Goal: Task Accomplishment & Management: Complete application form

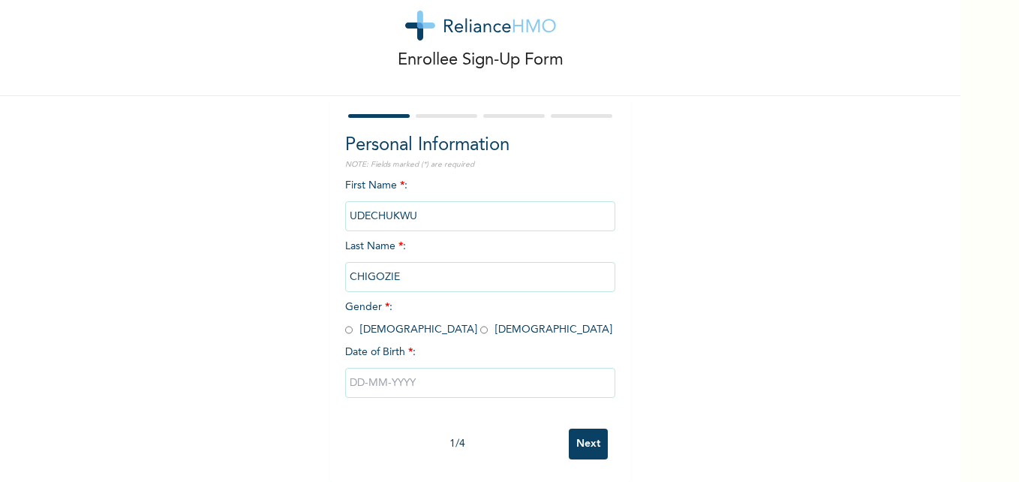
scroll to position [46, 0]
click at [345, 323] on input "radio" at bounding box center [349, 330] width 8 height 14
radio input "true"
click at [410, 377] on input "text" at bounding box center [480, 383] width 270 height 30
select select "9"
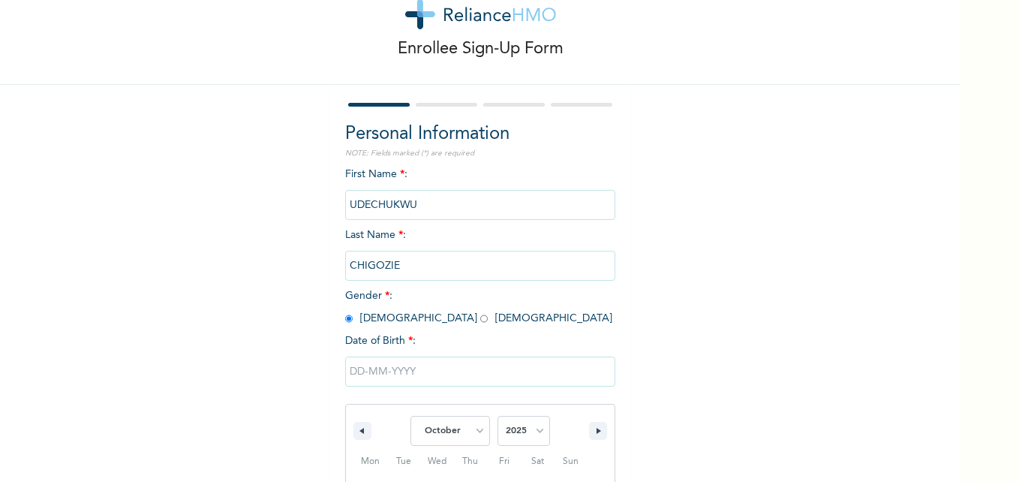
scroll to position [200, 0]
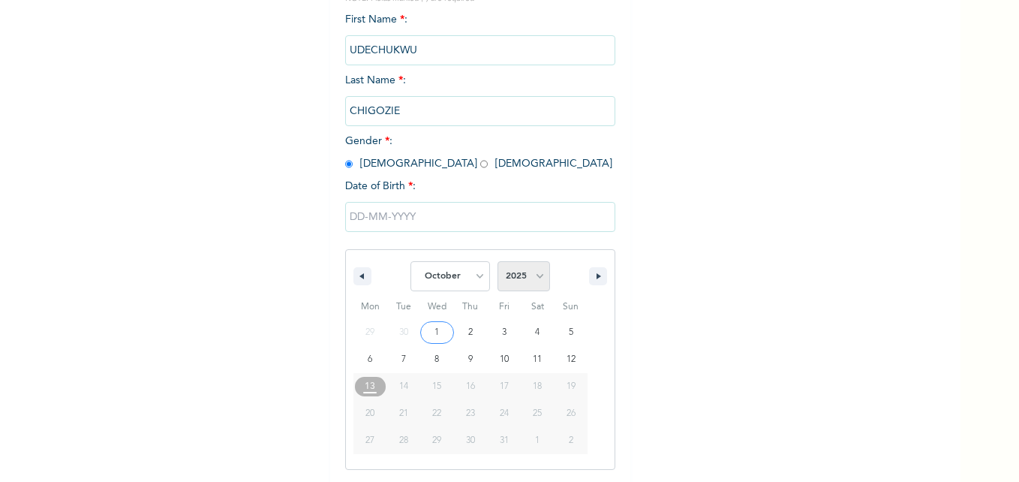
click at [536, 278] on select "2025 2024 2023 2022 2021 2020 2019 2018 2017 2016 2015 2014 2013 2012 2011 2010…" at bounding box center [524, 276] width 53 height 30
select select "1990"
click at [498, 262] on select "2025 2024 2023 2022 2021 2020 2019 2018 2017 2016 2015 2014 2013 2012 2011 2010…" at bounding box center [524, 276] width 53 height 30
click at [475, 278] on select "January February March April May June July August September October November De…" at bounding box center [451, 276] width 80 height 30
select select "10"
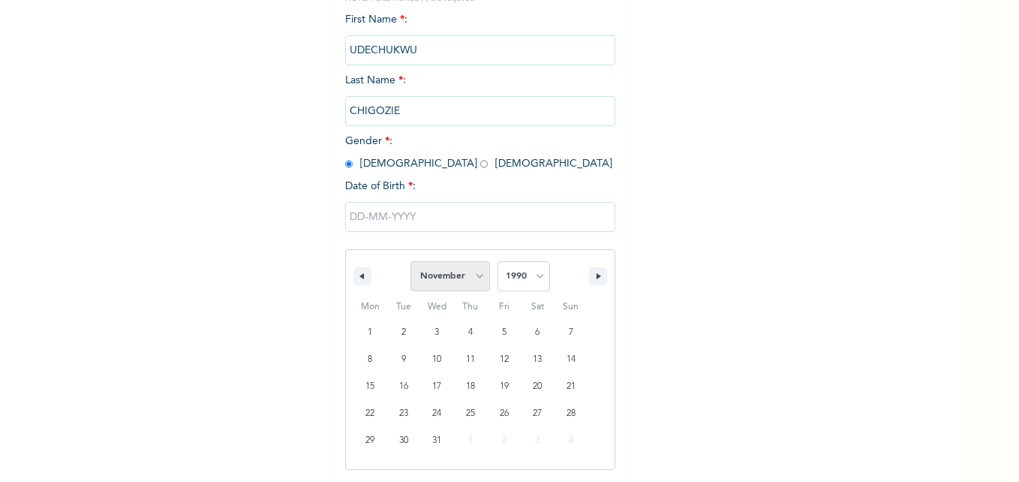
click at [411, 262] on select "January February March April May June July August September October November De…" at bounding box center [451, 276] width 80 height 30
type input "[DATE]"
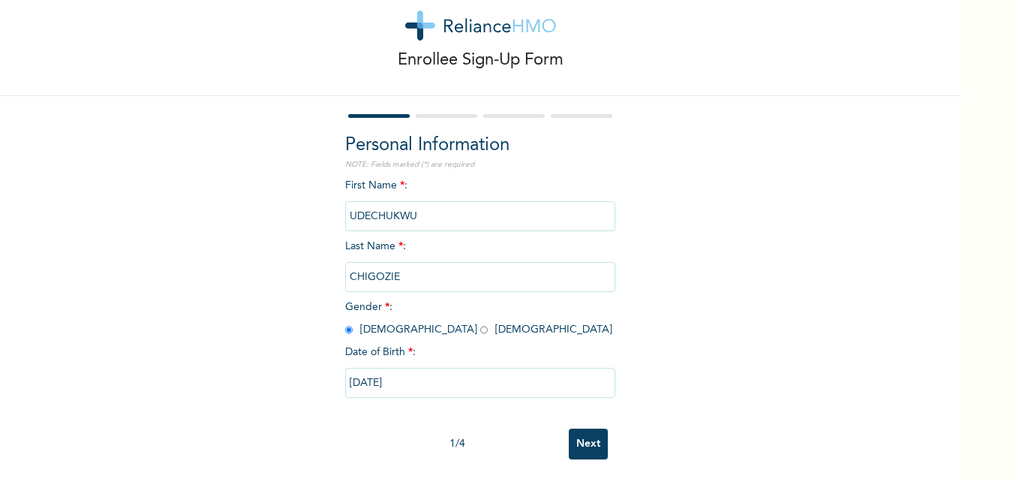
scroll to position [46, 0]
click at [600, 438] on input "Next" at bounding box center [588, 444] width 39 height 31
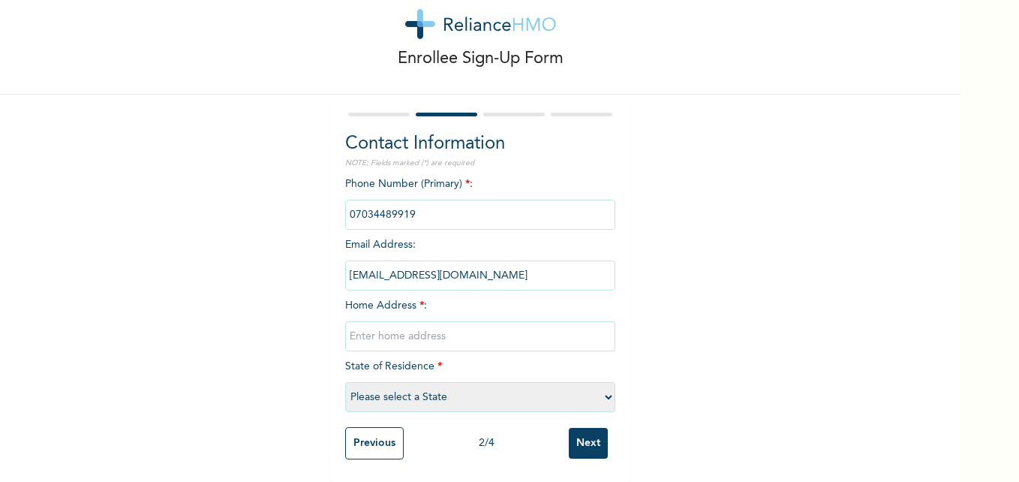
click at [416, 330] on input "text" at bounding box center [480, 336] width 270 height 30
click at [486, 330] on input "[GEOGRAPHIC_DATA][STREET_ADDRESS]" at bounding box center [480, 336] width 270 height 30
type input "Block [STREET_ADDRESS]"
click at [443, 385] on select "Please select a State [PERSON_NAME] (FCT) [PERSON_NAME] Ibom [GEOGRAPHIC_DATA] …" at bounding box center [480, 397] width 270 height 30
select select "1"
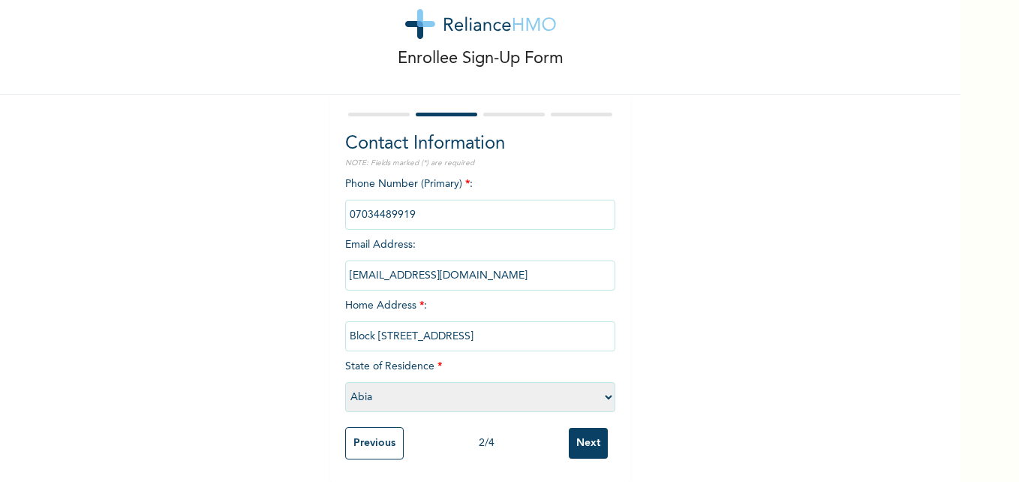
click at [345, 382] on select "Please select a State [PERSON_NAME] (FCT) [PERSON_NAME] Ibom [GEOGRAPHIC_DATA] …" at bounding box center [480, 397] width 270 height 30
click at [584, 429] on input "Next" at bounding box center [588, 443] width 39 height 31
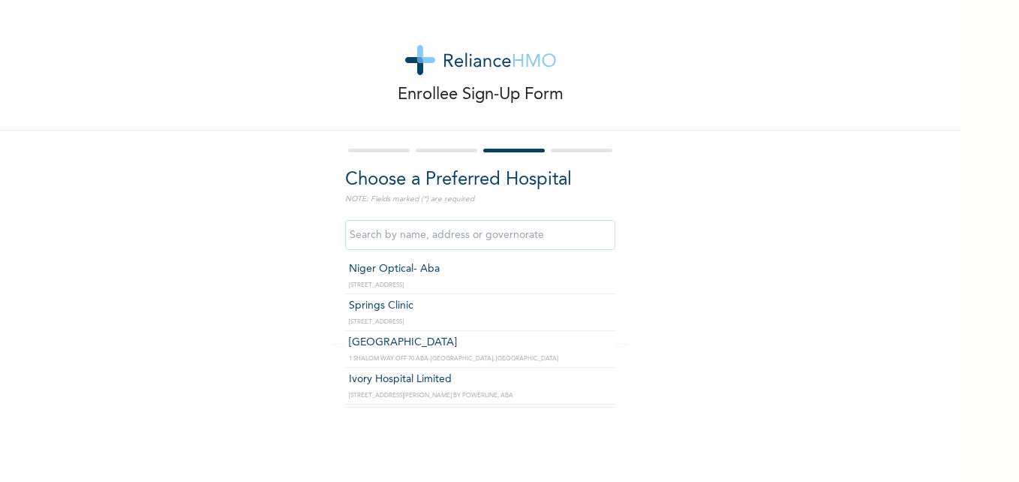
click at [511, 236] on input "text" at bounding box center [480, 235] width 270 height 30
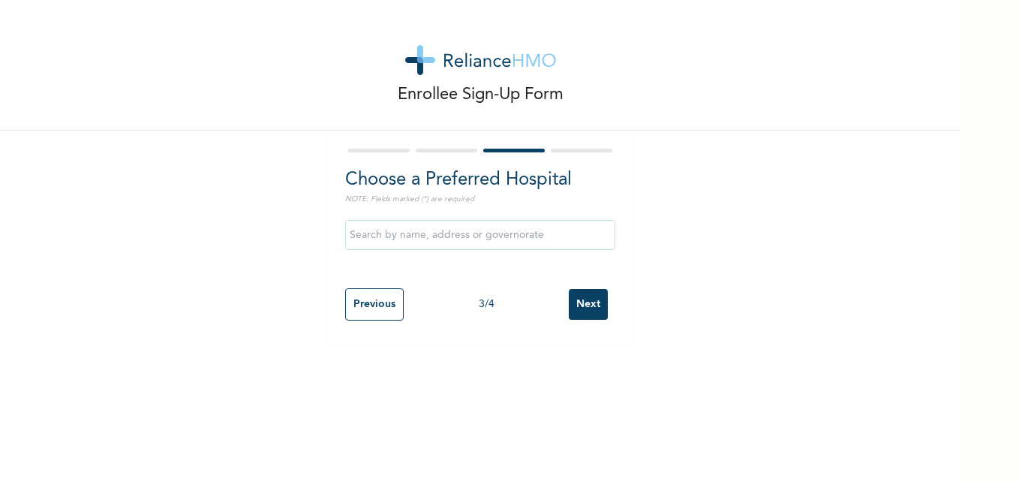
click at [655, 316] on div "Enrollee Sign-Up Form Choose a Preferred Hospital NOTE: Fields marked (*) are r…" at bounding box center [480, 171] width 961 height 343
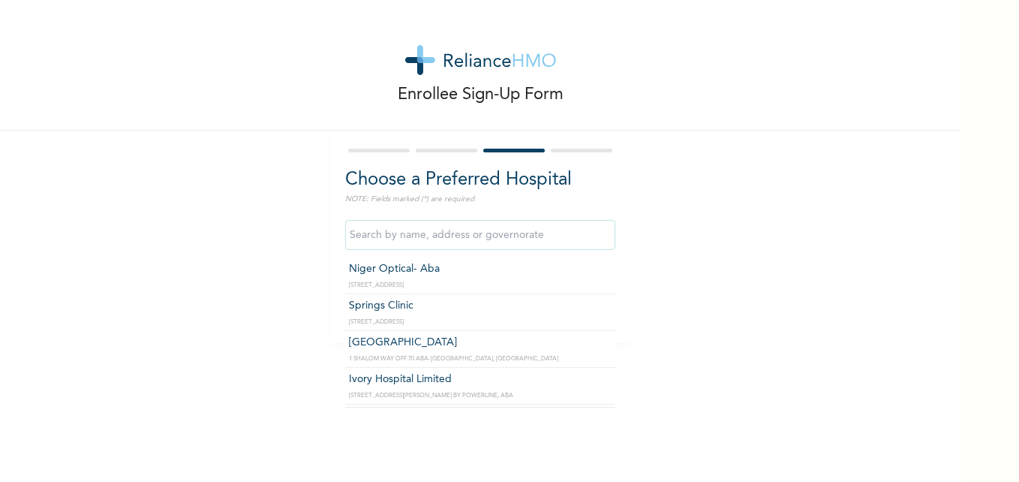
click at [557, 231] on input "text" at bounding box center [480, 235] width 270 height 30
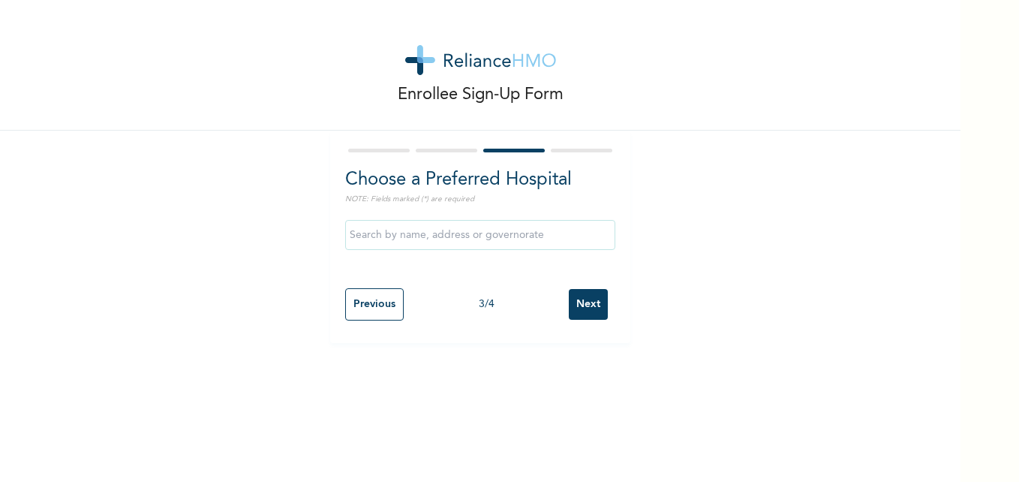
click at [781, 260] on div "Enrollee Sign-Up Form Choose a Preferred Hospital NOTE: Fields marked (*) are r…" at bounding box center [480, 171] width 961 height 343
click at [739, 250] on div "Enrollee Sign-Up Form Choose a Preferred Hospital NOTE: Fields marked (*) are r…" at bounding box center [480, 171] width 961 height 343
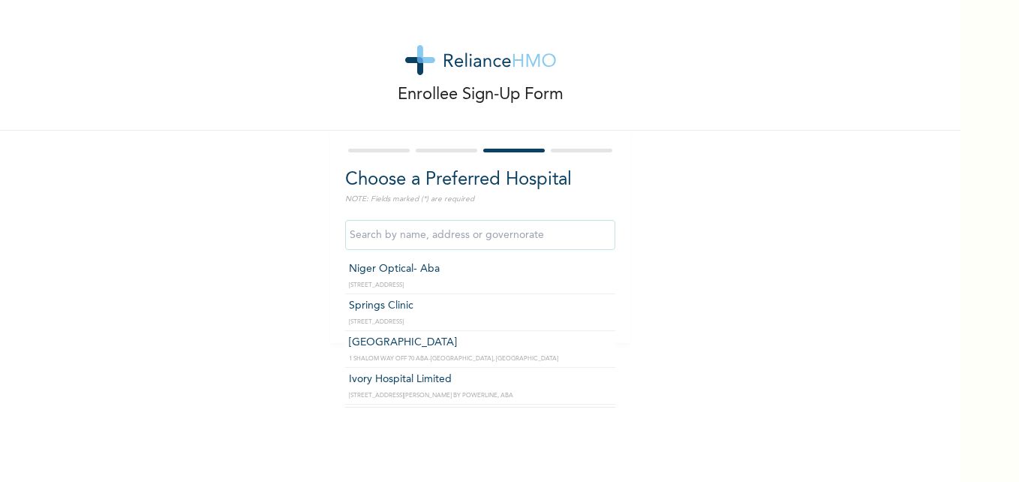
click at [471, 241] on input "text" at bounding box center [480, 235] width 270 height 30
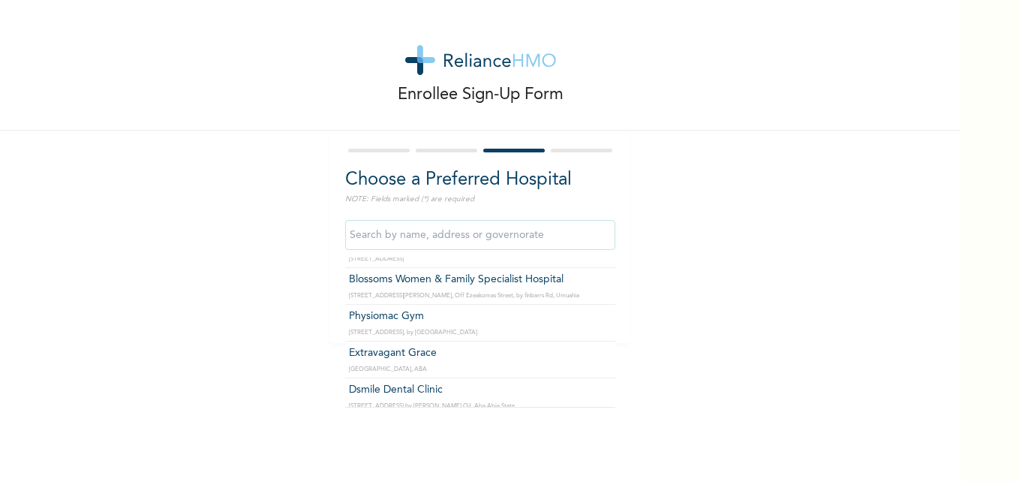
scroll to position [889, 0]
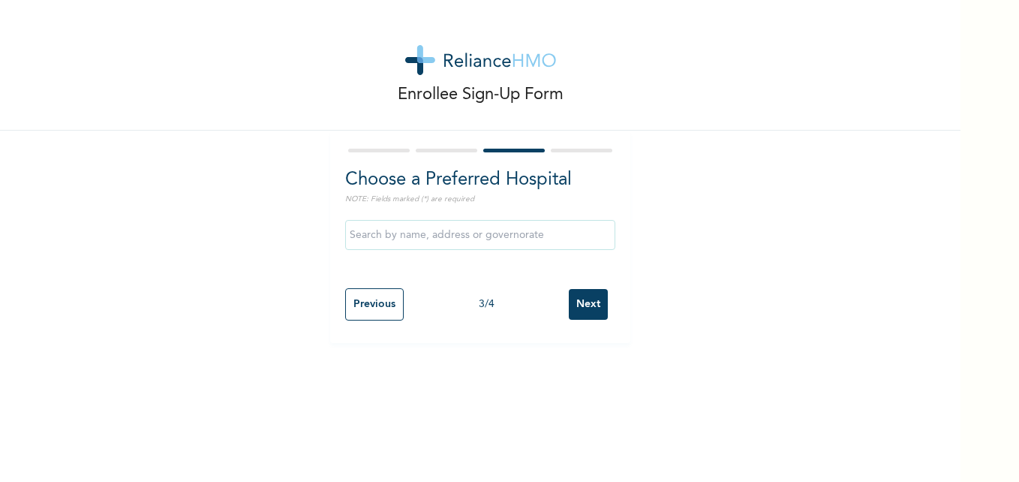
click at [191, 271] on div "Enrollee Sign-Up Form Choose a Preferred Hospital NOTE: Fields marked (*) are r…" at bounding box center [480, 171] width 961 height 343
click at [360, 313] on input "Previous" at bounding box center [374, 304] width 59 height 32
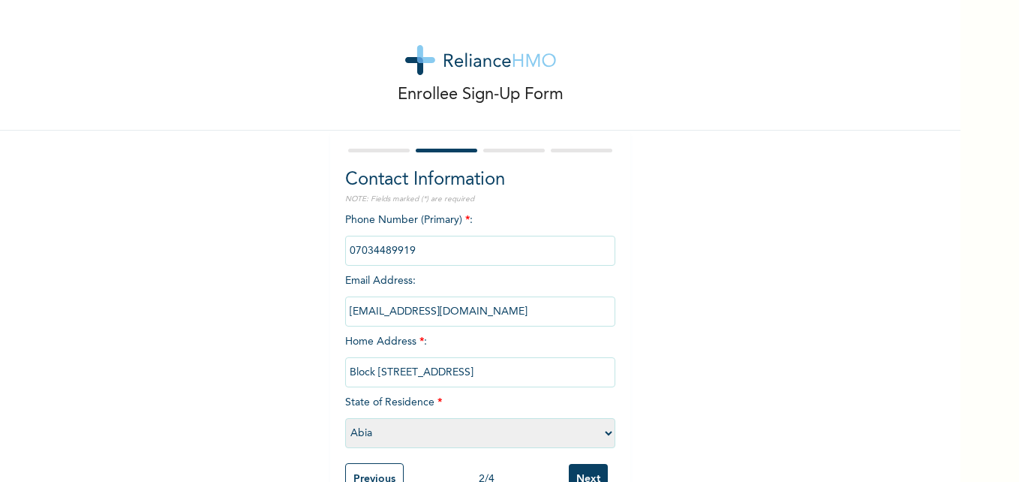
scroll to position [47, 0]
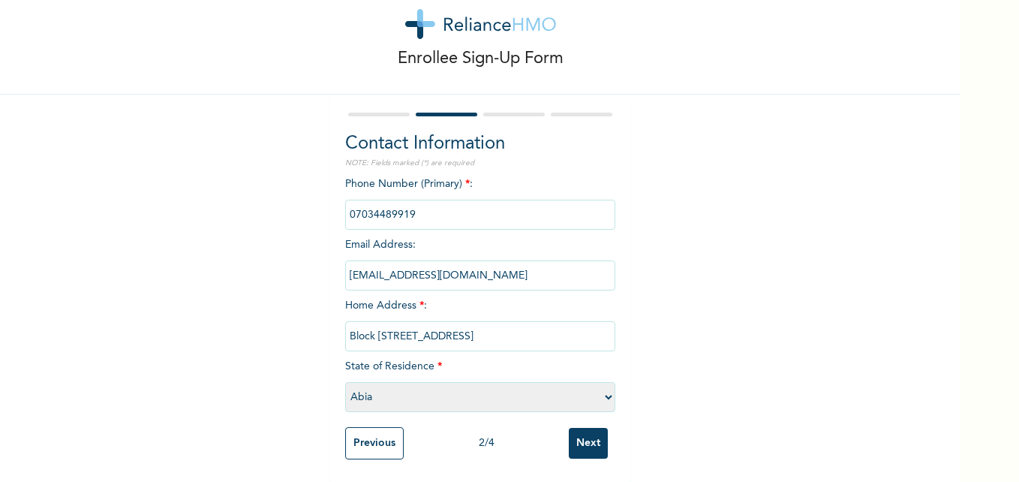
click at [462, 384] on select "Please select a State [PERSON_NAME] (FCT) [PERSON_NAME] Ibom [GEOGRAPHIC_DATA] …" at bounding box center [480, 397] width 270 height 30
select select "25"
click at [345, 382] on select "Please select a State [PERSON_NAME] (FCT) [PERSON_NAME] Ibom [GEOGRAPHIC_DATA] …" at bounding box center [480, 397] width 270 height 30
click at [580, 428] on input "Next" at bounding box center [588, 443] width 39 height 31
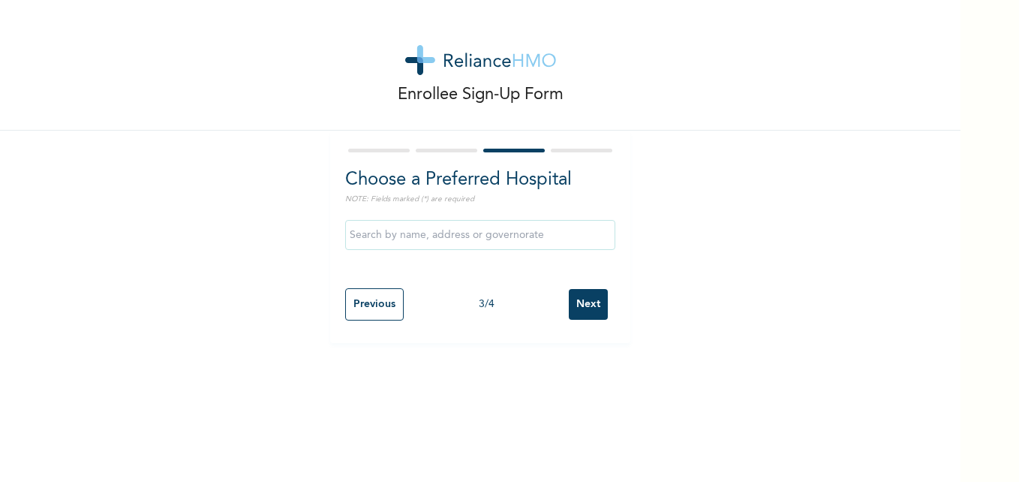
scroll to position [0, 0]
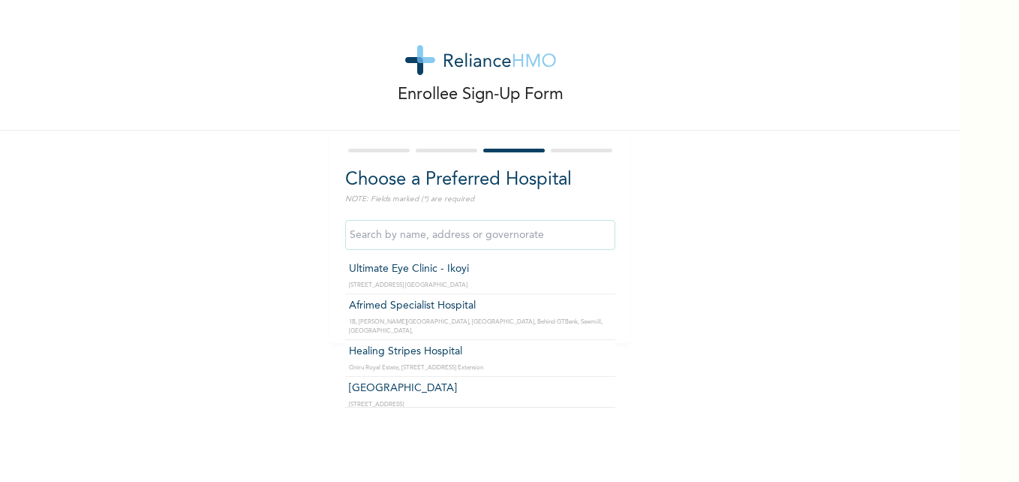
click at [420, 237] on input "text" at bounding box center [480, 235] width 270 height 30
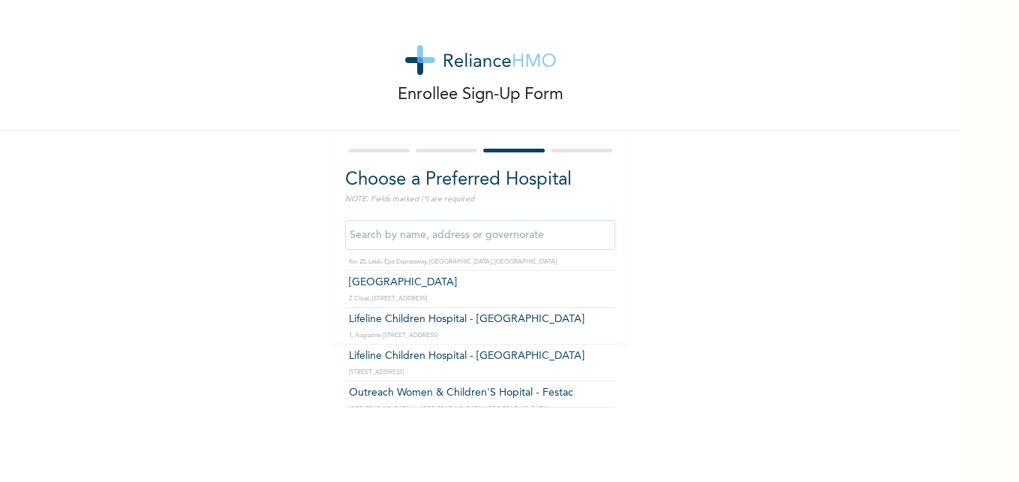
scroll to position [254, 0]
type input "[GEOGRAPHIC_DATA]"
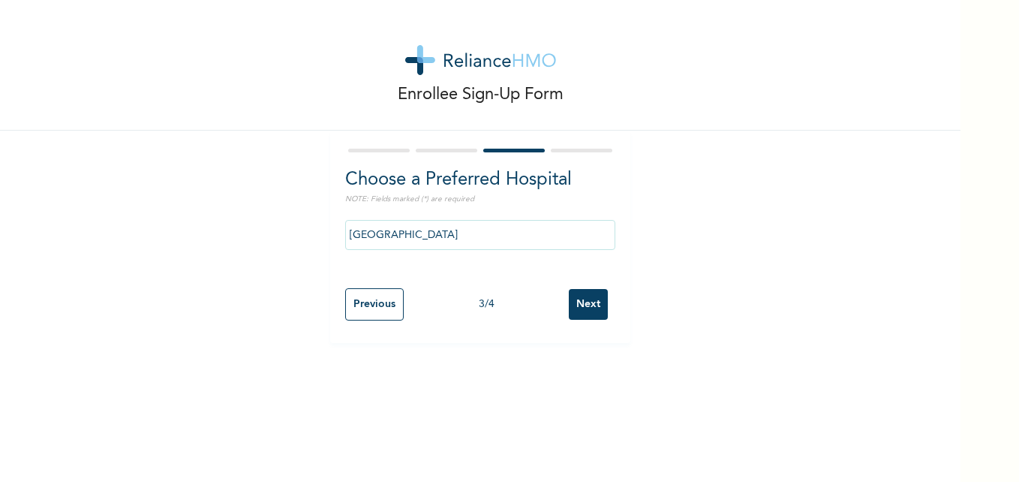
click at [583, 303] on input "Next" at bounding box center [588, 304] width 39 height 31
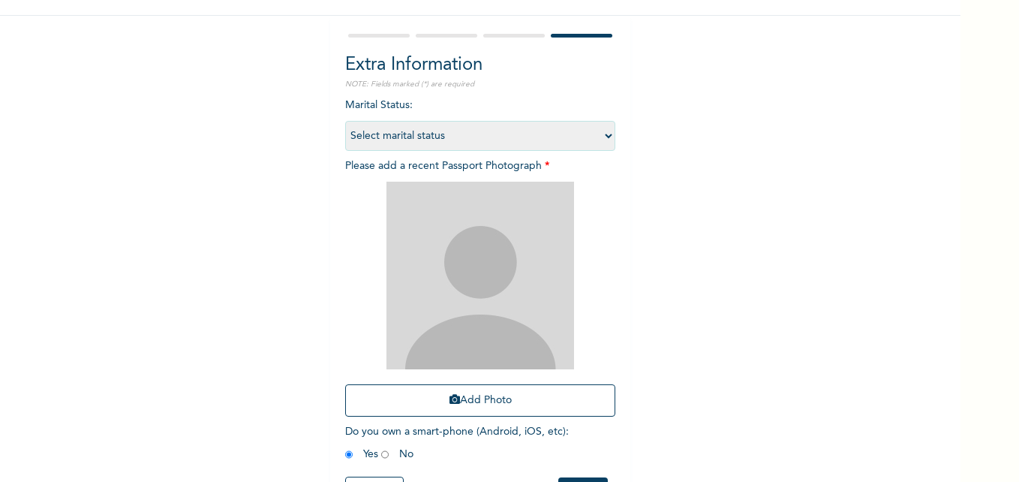
scroll to position [114, 0]
click at [571, 140] on select "Select marital status [DEMOGRAPHIC_DATA] Married [DEMOGRAPHIC_DATA] Widow/[DEMO…" at bounding box center [480, 137] width 270 height 30
select select "1"
click at [345, 122] on select "Select marital status [DEMOGRAPHIC_DATA] Married [DEMOGRAPHIC_DATA] Widow/[DEMO…" at bounding box center [480, 137] width 270 height 30
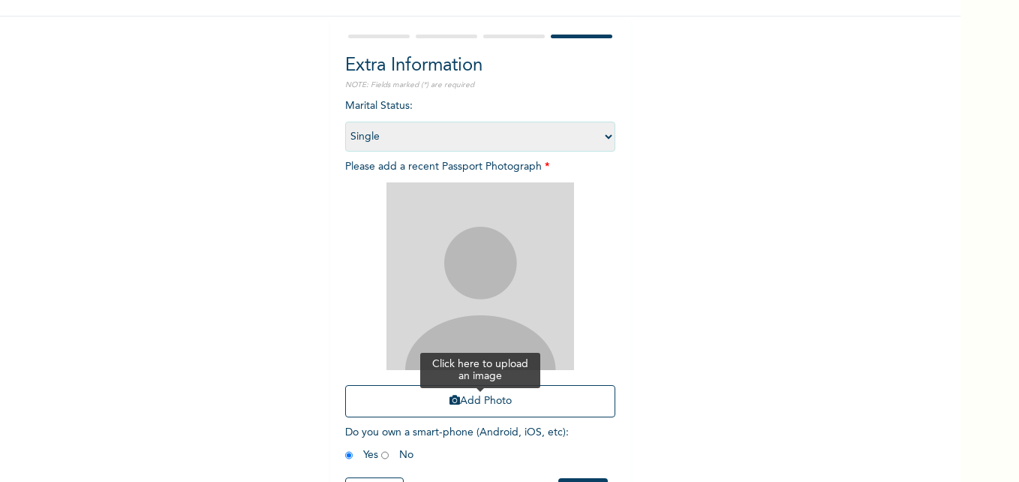
click at [485, 409] on button "Add Photo" at bounding box center [480, 401] width 270 height 32
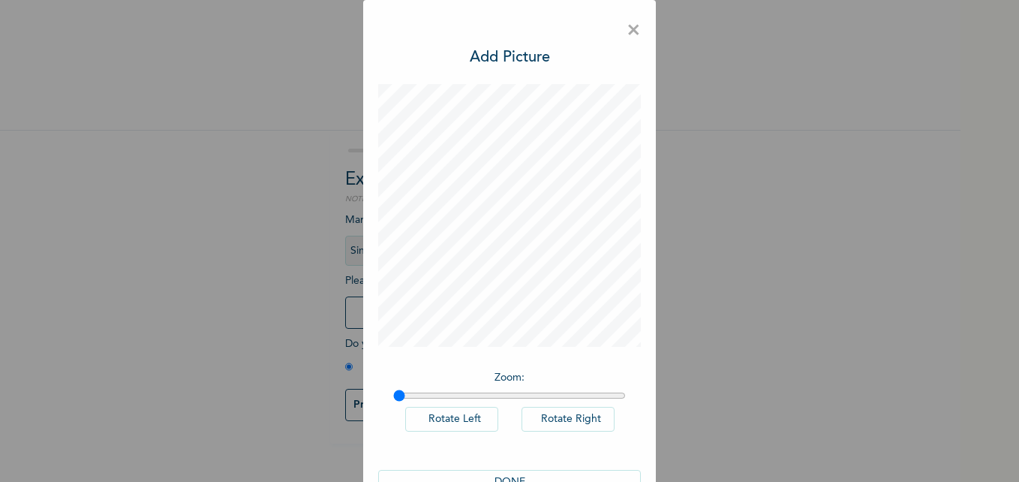
scroll to position [42, 0]
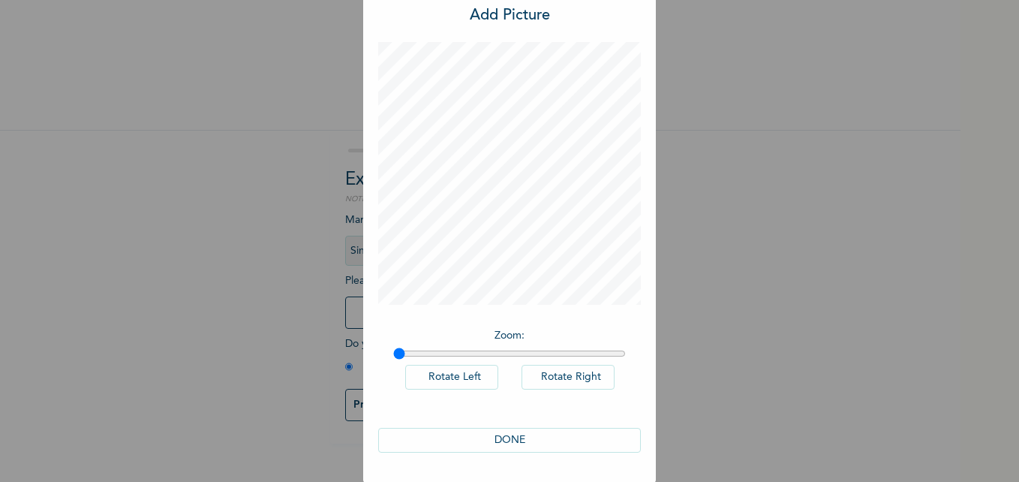
click at [447, 376] on button "Rotate Left" at bounding box center [451, 377] width 93 height 25
click at [513, 438] on button "DONE" at bounding box center [509, 440] width 263 height 25
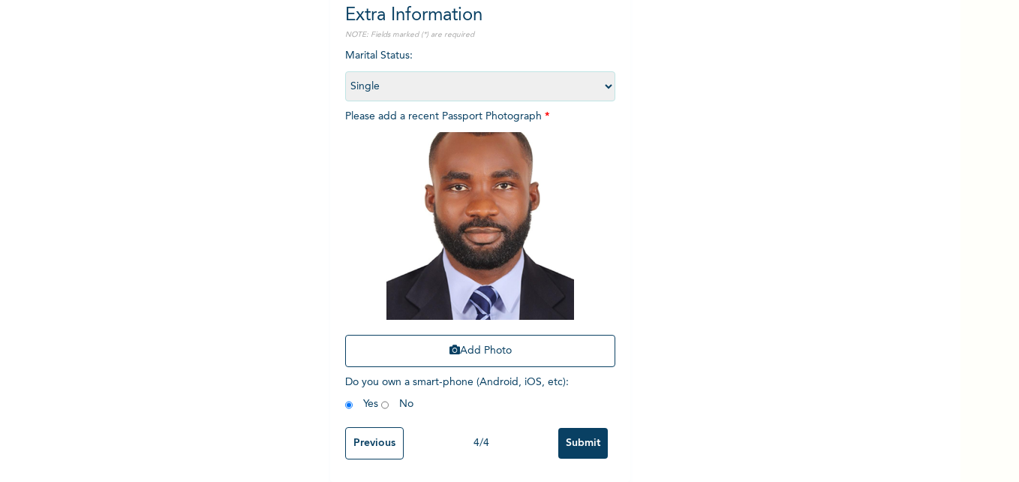
scroll to position [176, 0]
click at [566, 430] on input "Submit" at bounding box center [583, 443] width 50 height 31
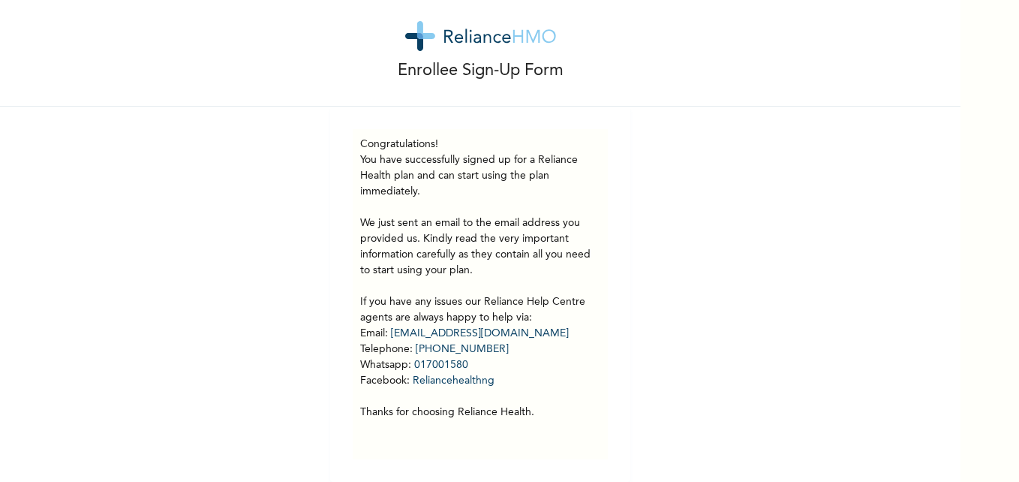
scroll to position [0, 0]
